Goal: Task Accomplishment & Management: Manage account settings

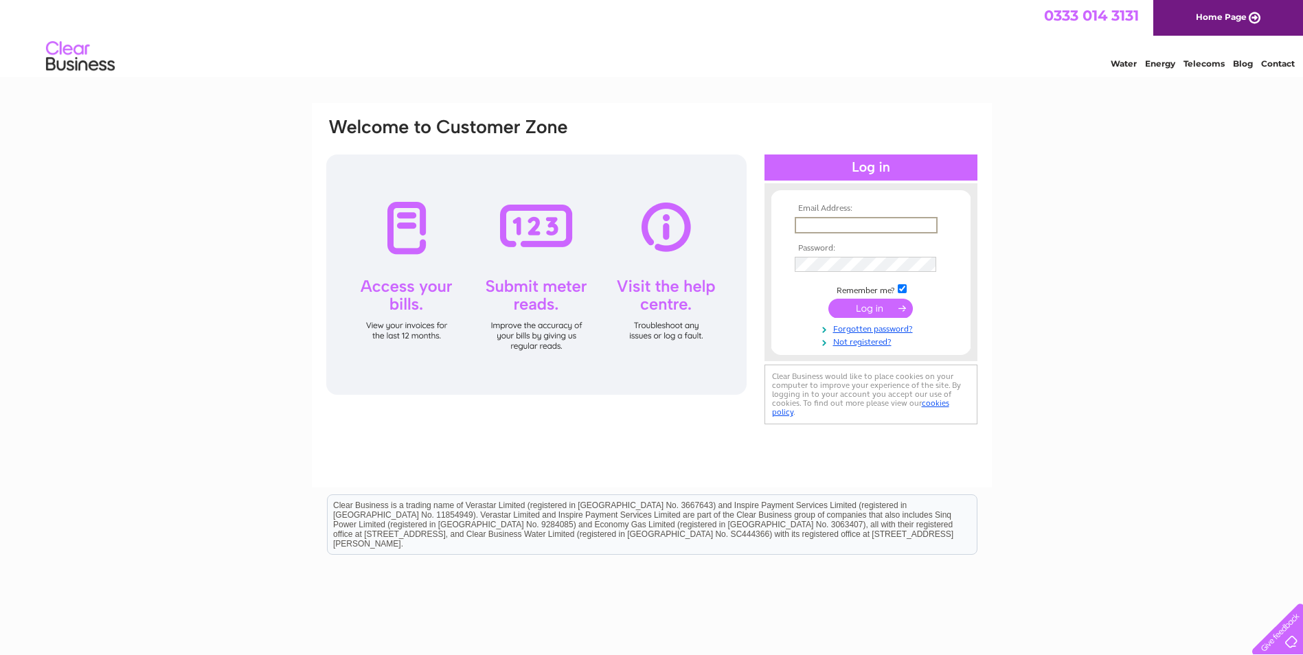
type input "[EMAIL_ADDRESS][DOMAIN_NAME]"
click at [828, 299] on input "submit" at bounding box center [870, 308] width 84 height 19
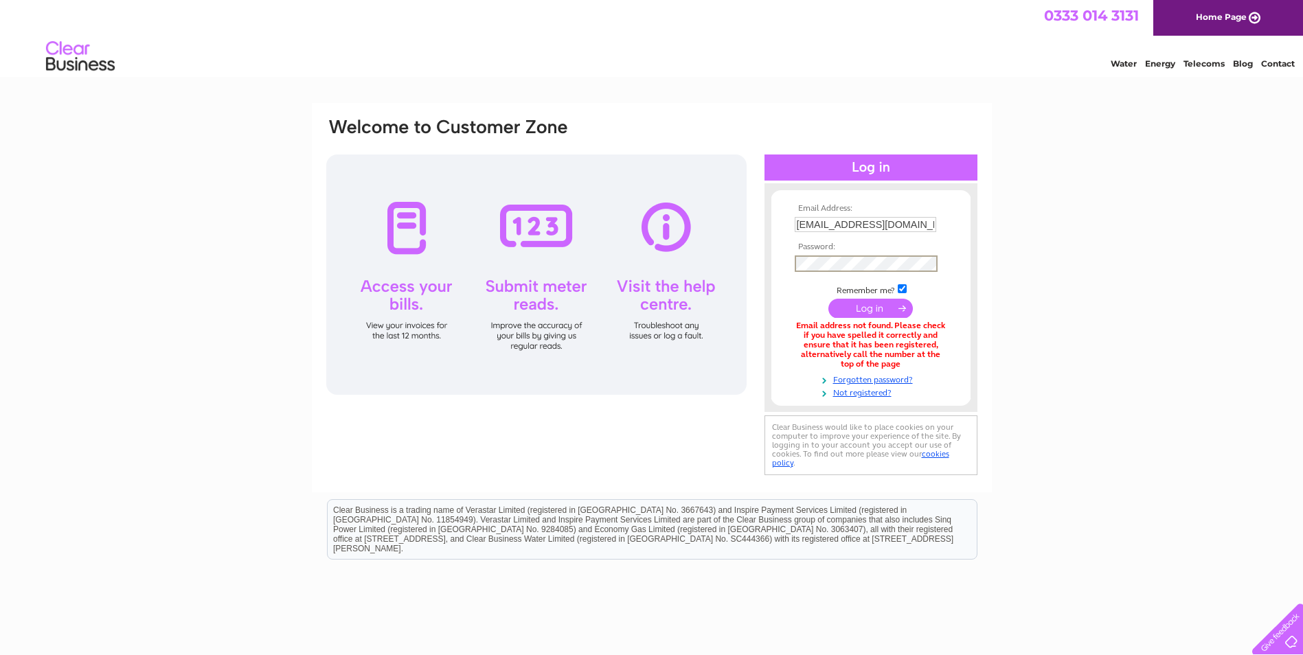
click at [828, 299] on input "submit" at bounding box center [870, 308] width 84 height 19
drag, startPoint x: 920, startPoint y: 225, endPoint x: 793, endPoint y: 230, distance: 127.1
click at [793, 230] on td "admin@shepherdsloch.com" at bounding box center [870, 225] width 159 height 23
type input "book@shepherdsloch.com"
click at [828, 299] on input "submit" at bounding box center [870, 308] width 84 height 19
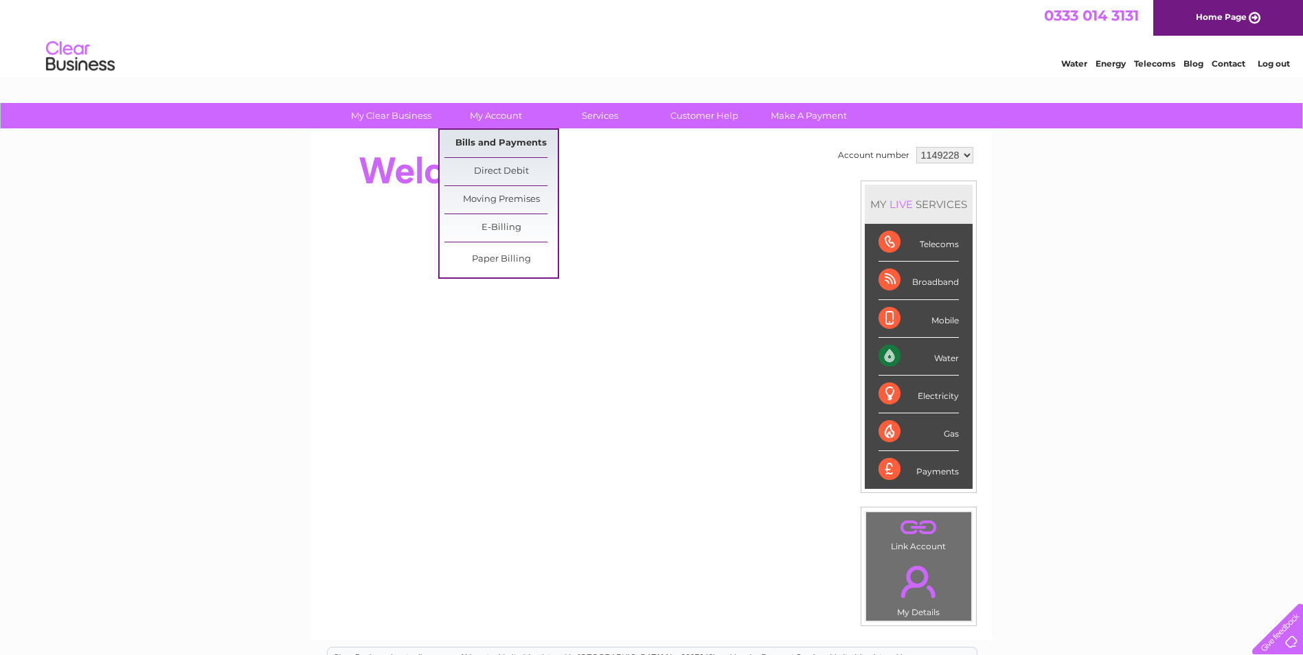
click at [513, 143] on link "Bills and Payments" at bounding box center [500, 143] width 113 height 27
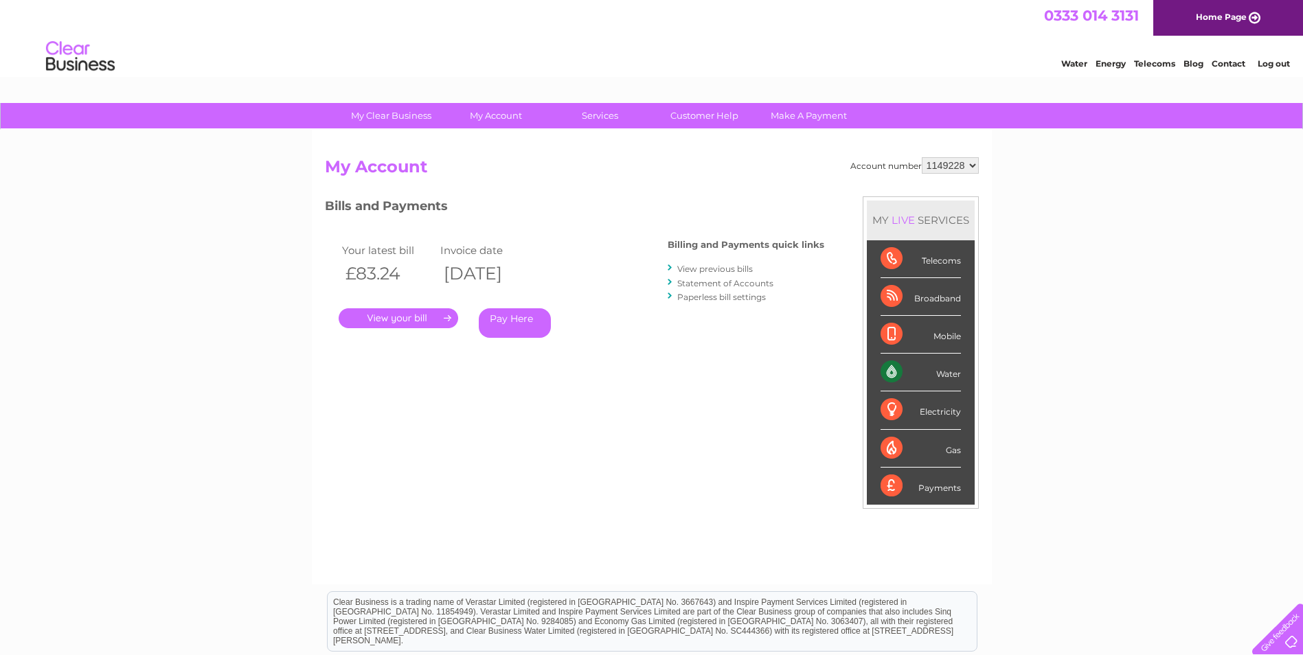
click at [411, 319] on link "." at bounding box center [398, 318] width 119 height 20
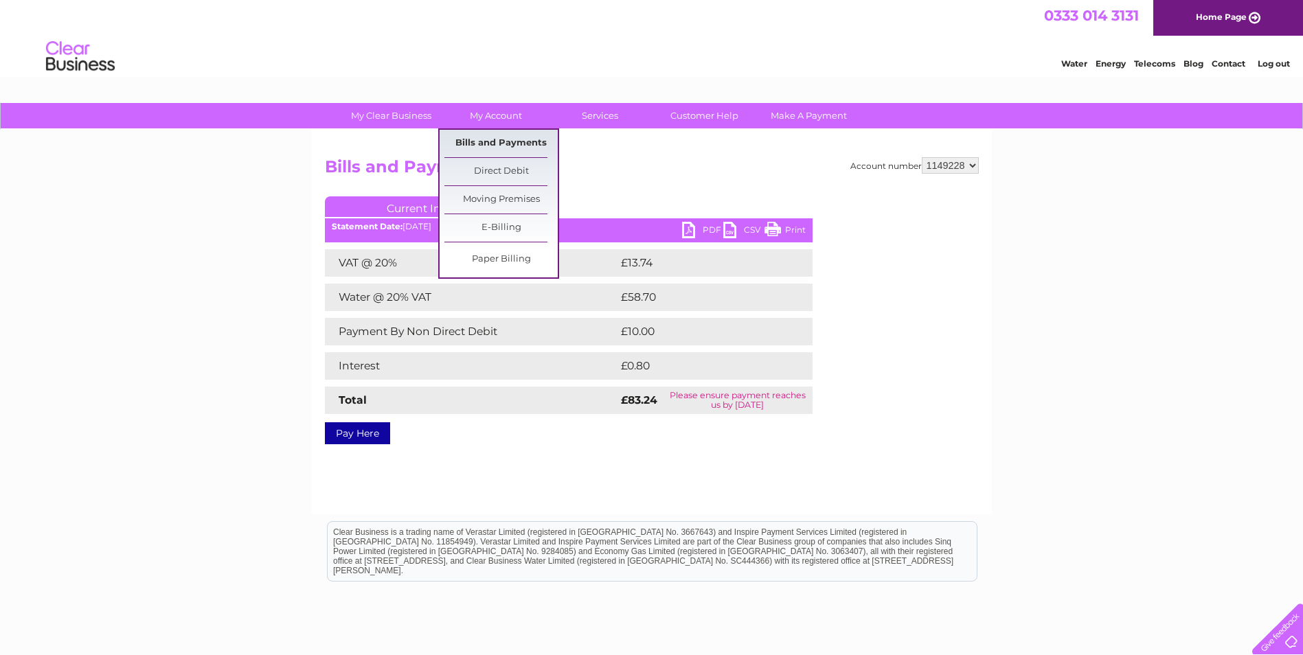
click at [502, 139] on link "Bills and Payments" at bounding box center [500, 143] width 113 height 27
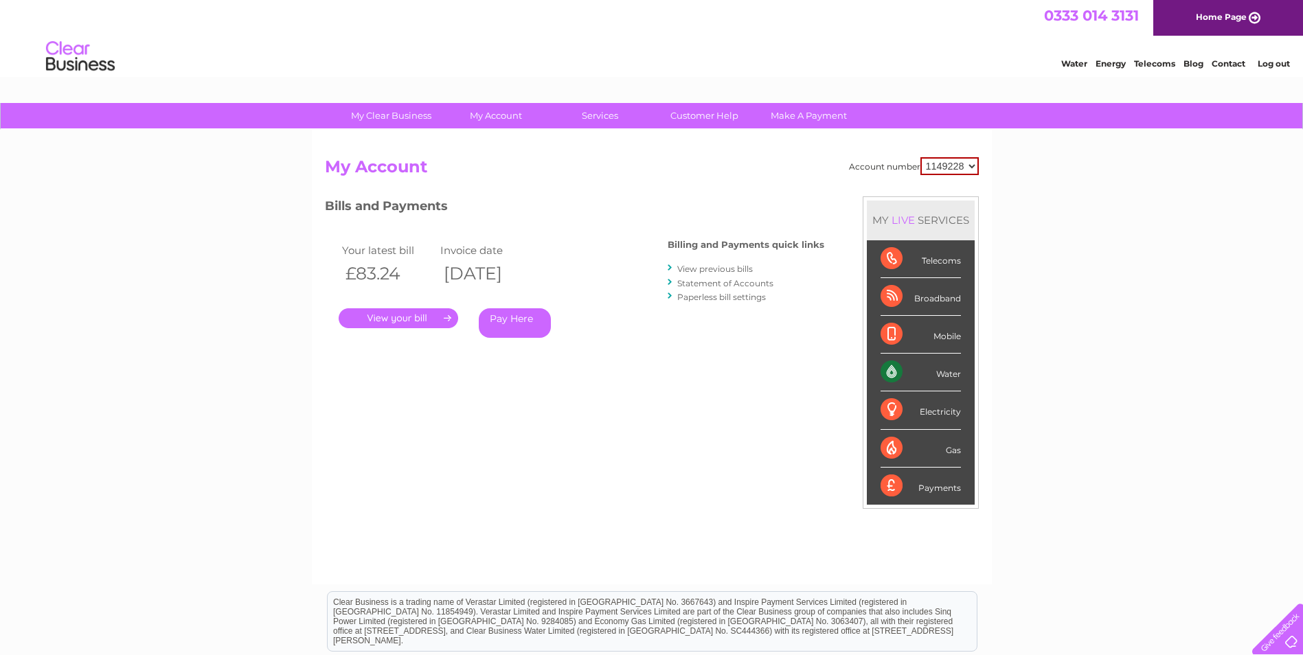
click at [737, 267] on link "View previous bills" at bounding box center [715, 269] width 76 height 10
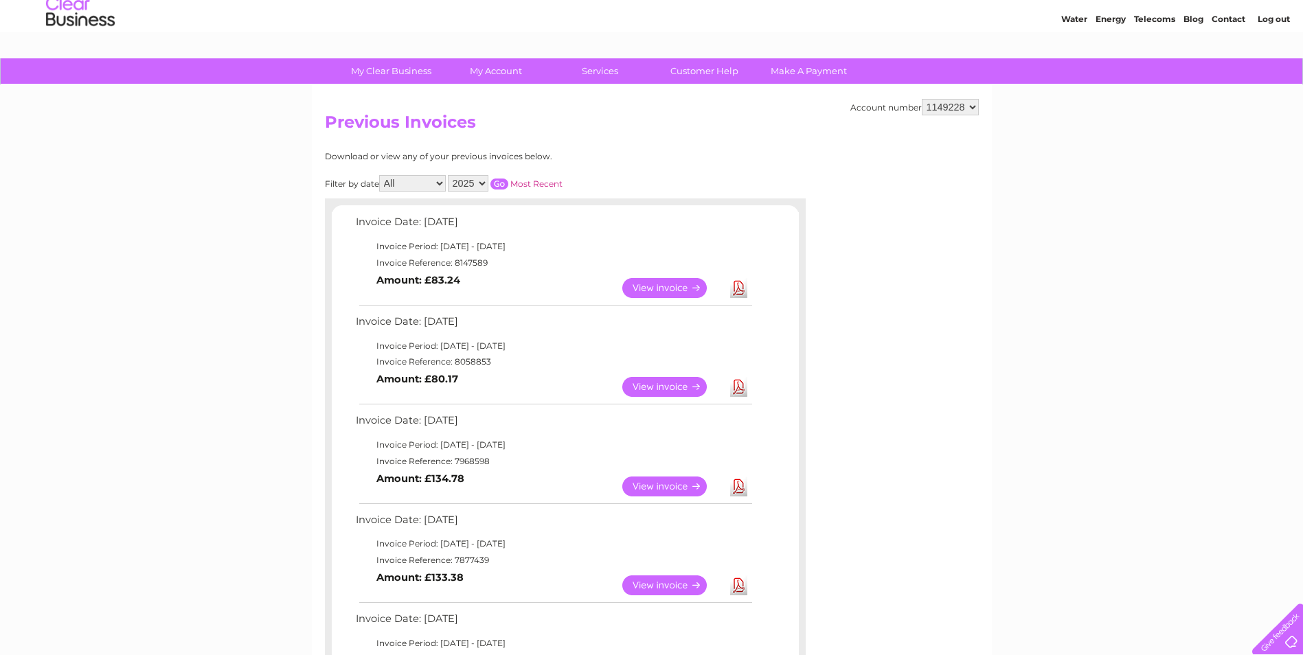
scroll to position [69, 0]
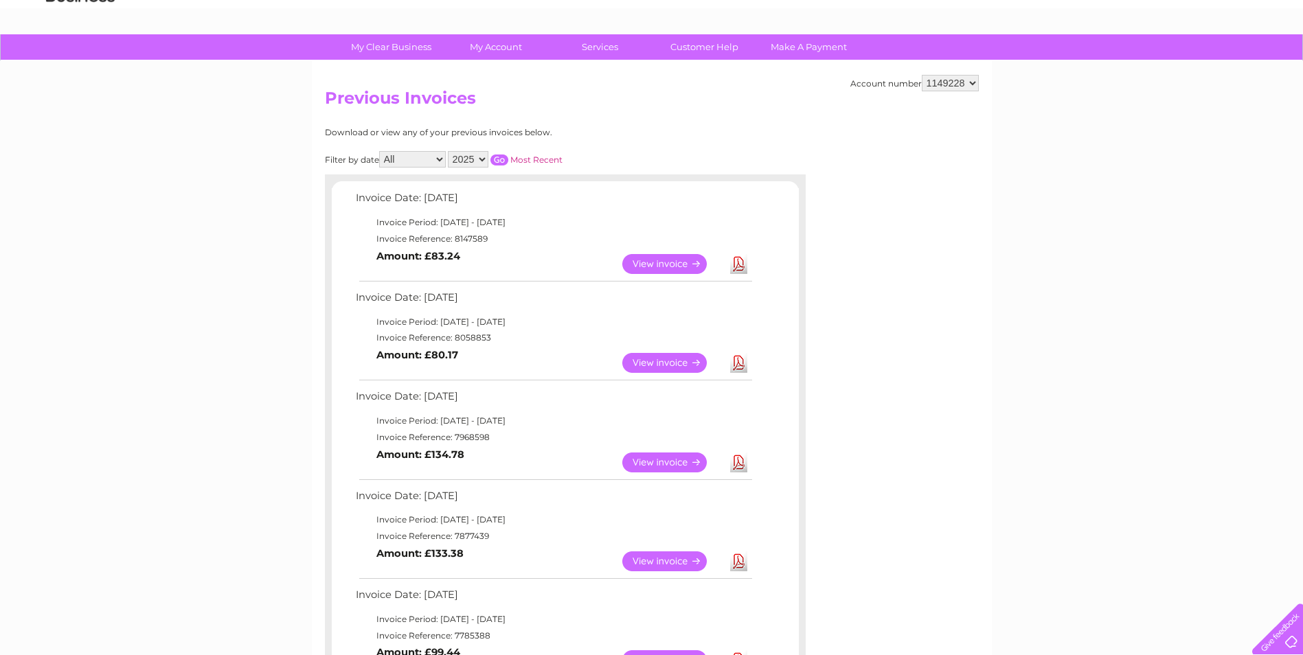
click at [657, 364] on link "View" at bounding box center [672, 363] width 101 height 20
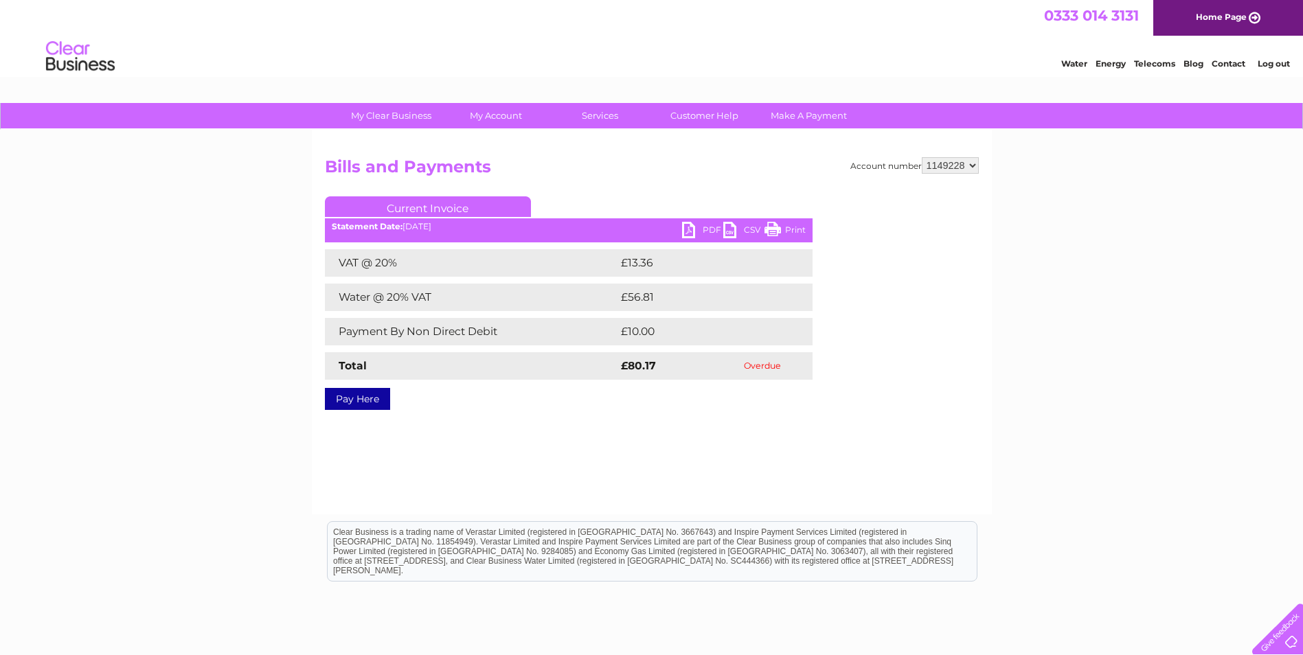
click at [797, 225] on link "Print" at bounding box center [784, 232] width 41 height 20
click at [797, 227] on link "Print" at bounding box center [784, 232] width 41 height 20
click at [795, 229] on link "Print" at bounding box center [784, 232] width 41 height 20
click at [793, 228] on link "Print" at bounding box center [784, 232] width 41 height 20
drag, startPoint x: 787, startPoint y: 227, endPoint x: 400, endPoint y: 380, distance: 416.2
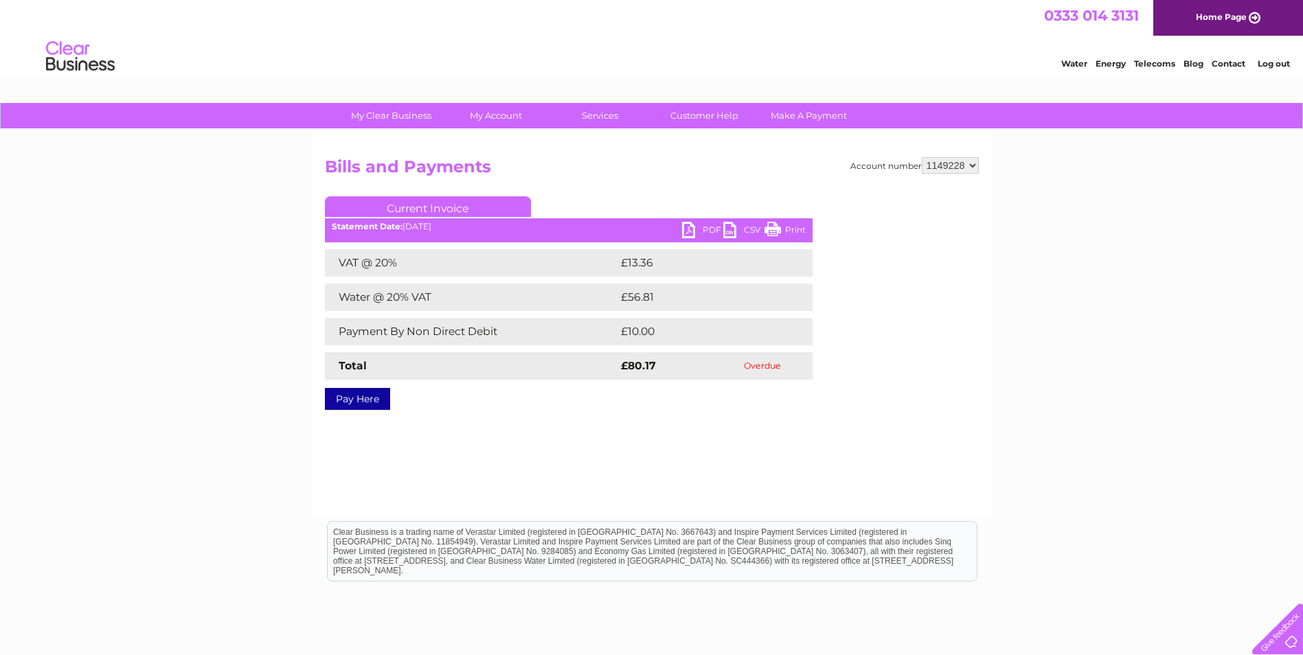
click at [787, 227] on link "Print" at bounding box center [784, 232] width 41 height 20
